Goal: Navigation & Orientation: Find specific page/section

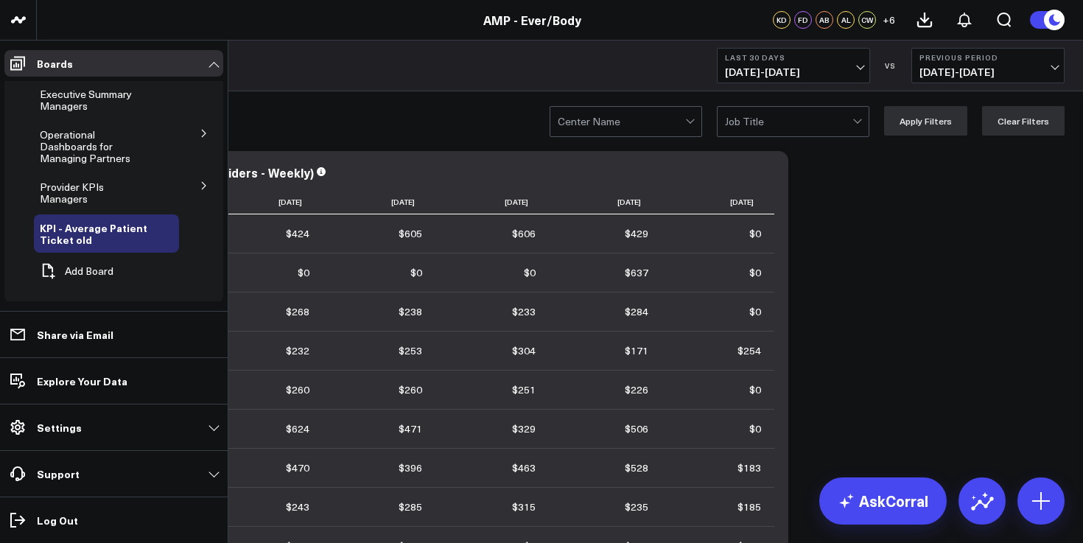
click at [201, 131] on icon at bounding box center [204, 133] width 9 height 9
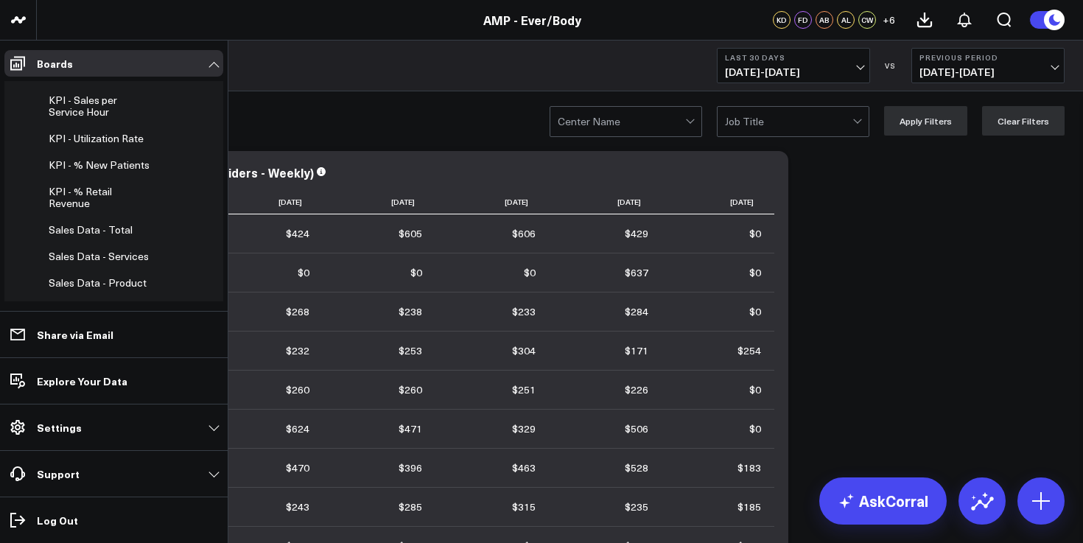
scroll to position [76, 0]
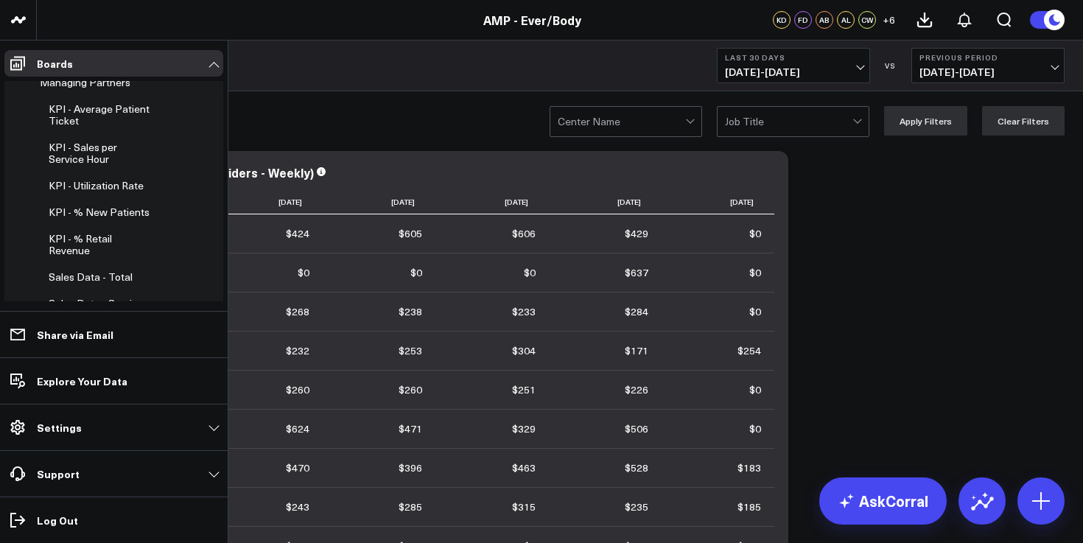
click at [0, 79] on li "Boards Executive Summary Managers Operational Dashboards for Managing Partners …" at bounding box center [114, 176] width 228 height 270
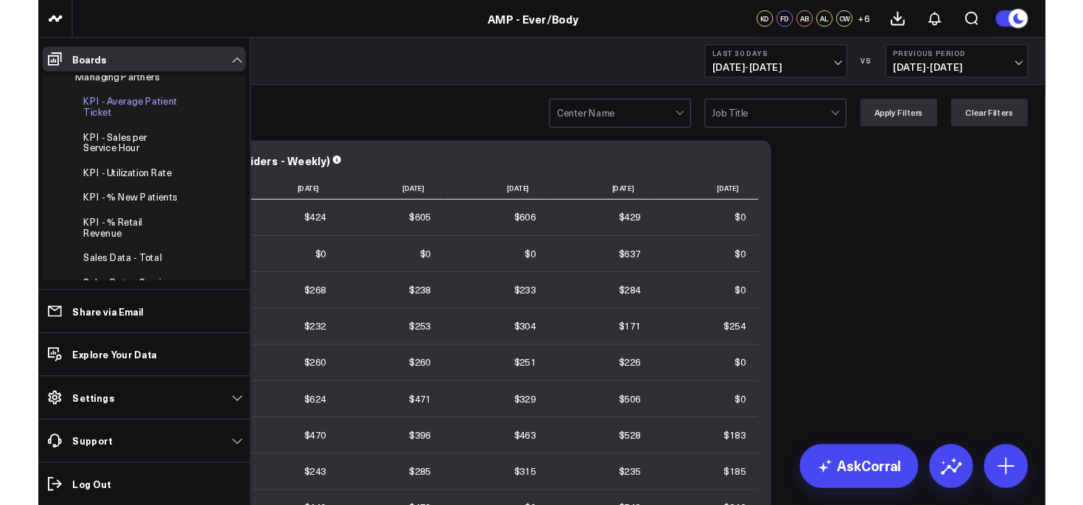
scroll to position [0, 0]
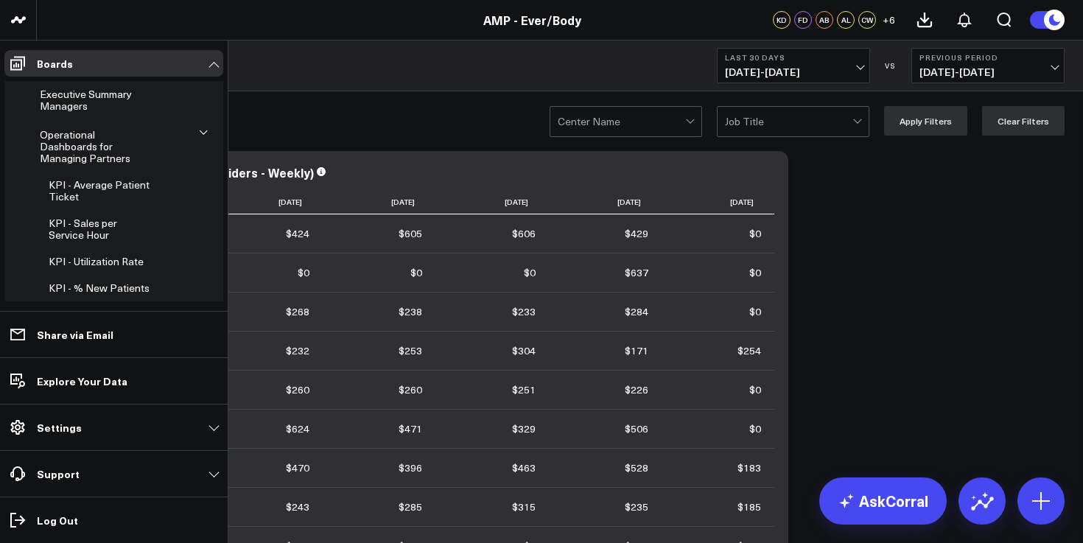
click at [200, 132] on icon at bounding box center [203, 132] width 9 height 9
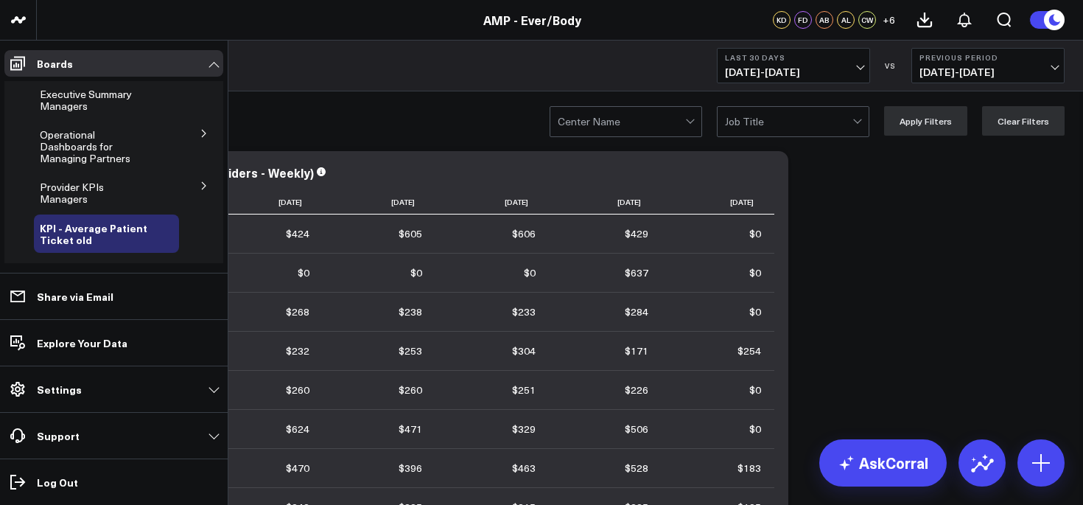
click at [200, 181] on icon at bounding box center [204, 185] width 9 height 9
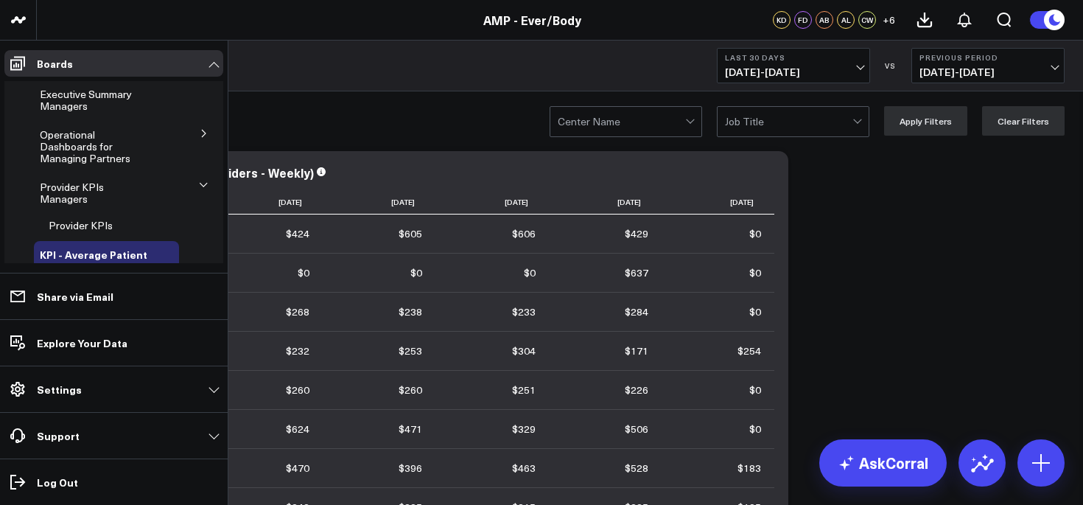
scroll to position [57, 0]
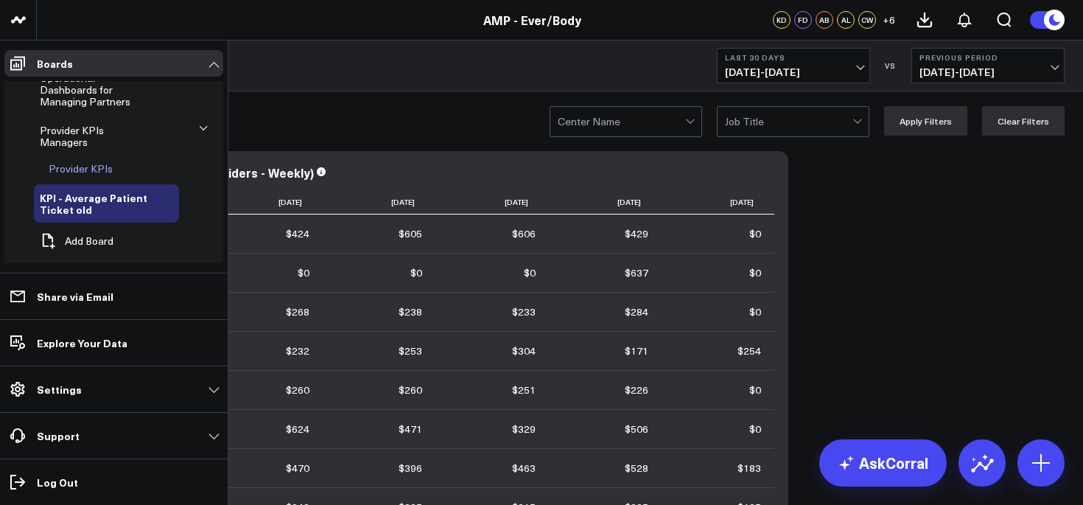
click at [85, 161] on span "Provider KPIs" at bounding box center [81, 168] width 64 height 14
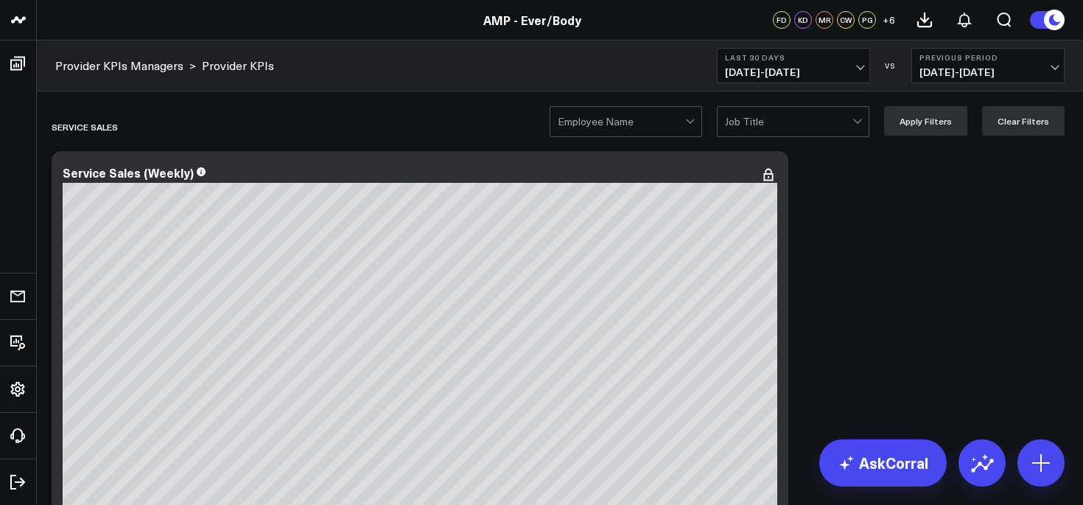
click at [694, 121] on div at bounding box center [690, 120] width 8 height 8
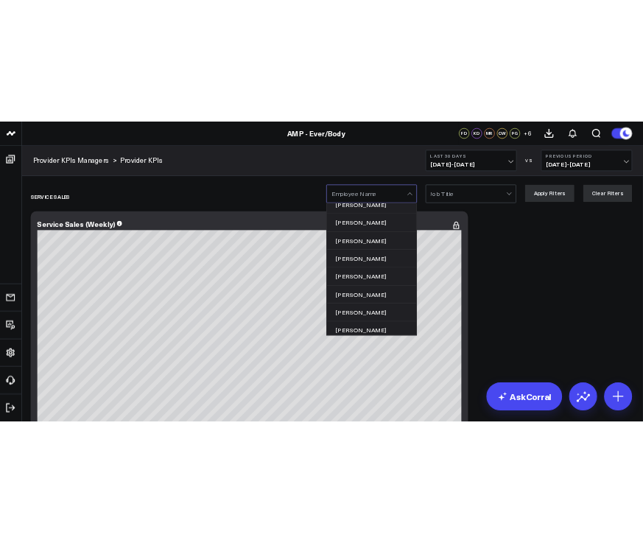
scroll to position [443, 0]
